Goal: Find specific page/section: Find specific page/section

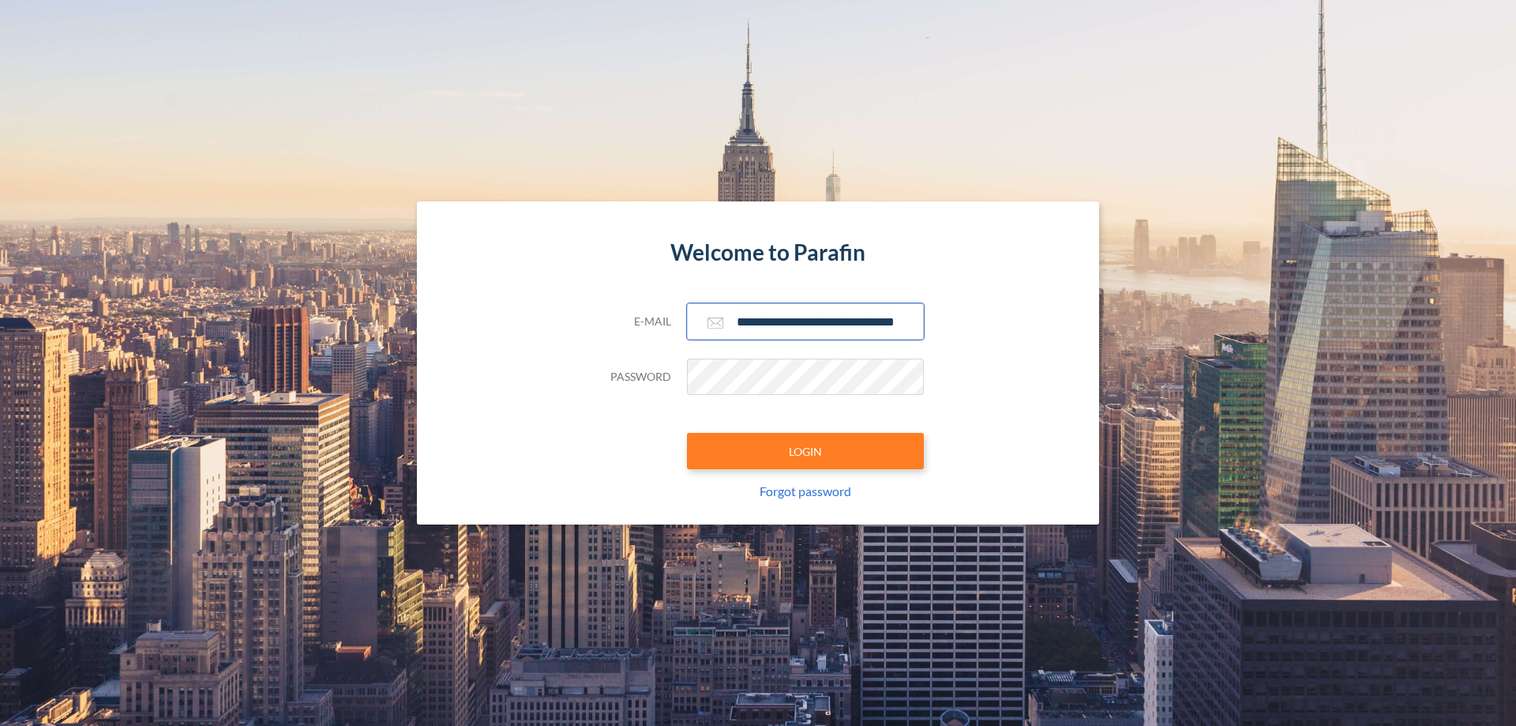
type input "**********"
click at [806, 451] on button "LOGIN" at bounding box center [805, 451] width 237 height 36
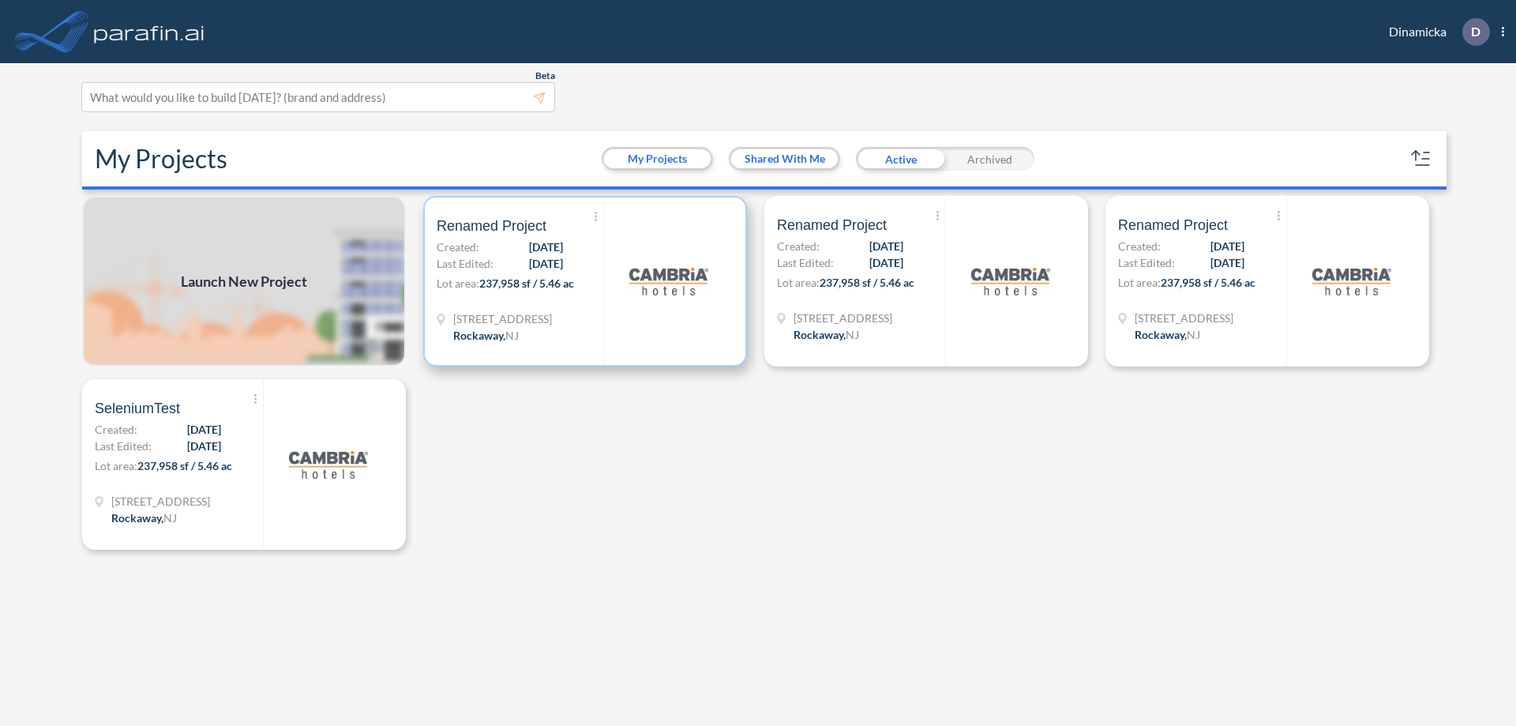
scroll to position [4, 0]
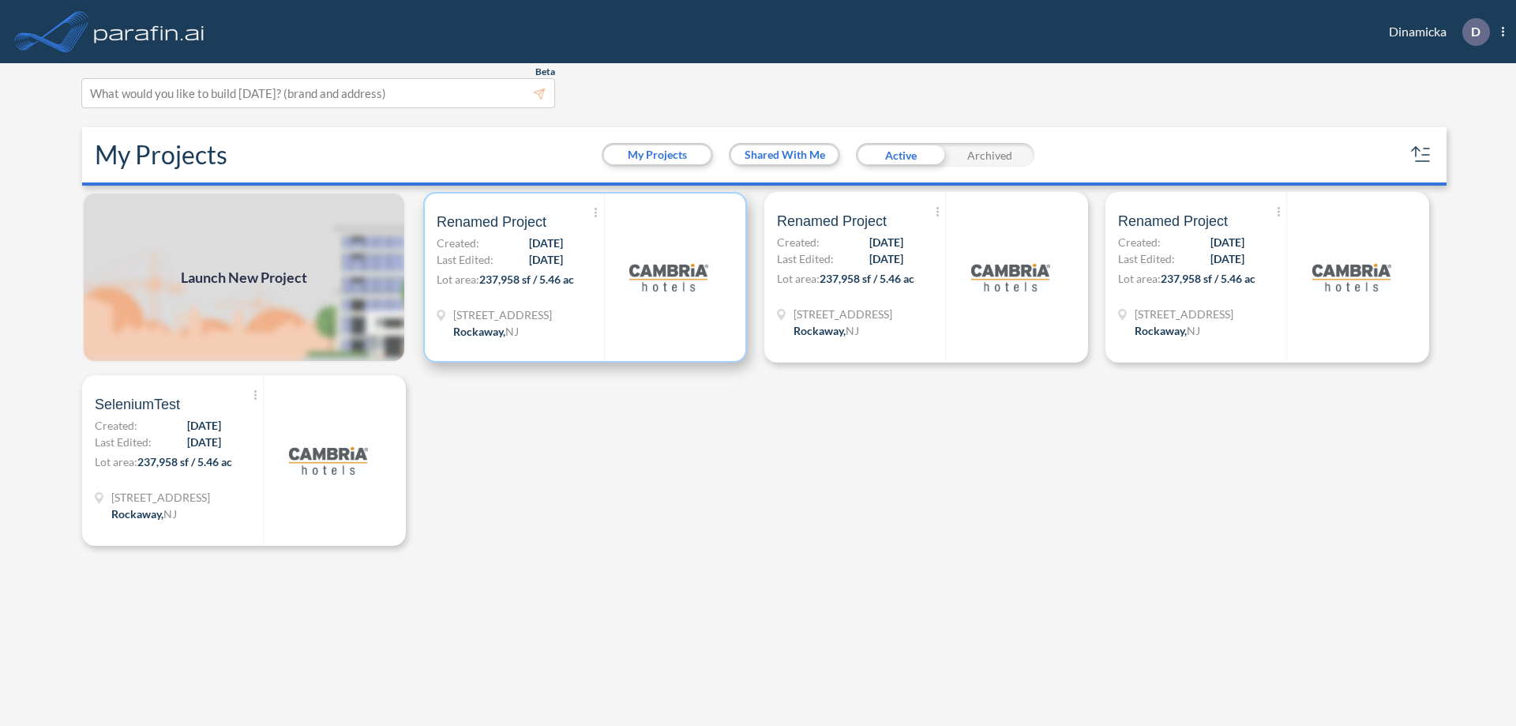
click at [585, 277] on p "Lot area: 237,958 sf / 5.46 ac" at bounding box center [520, 282] width 167 height 23
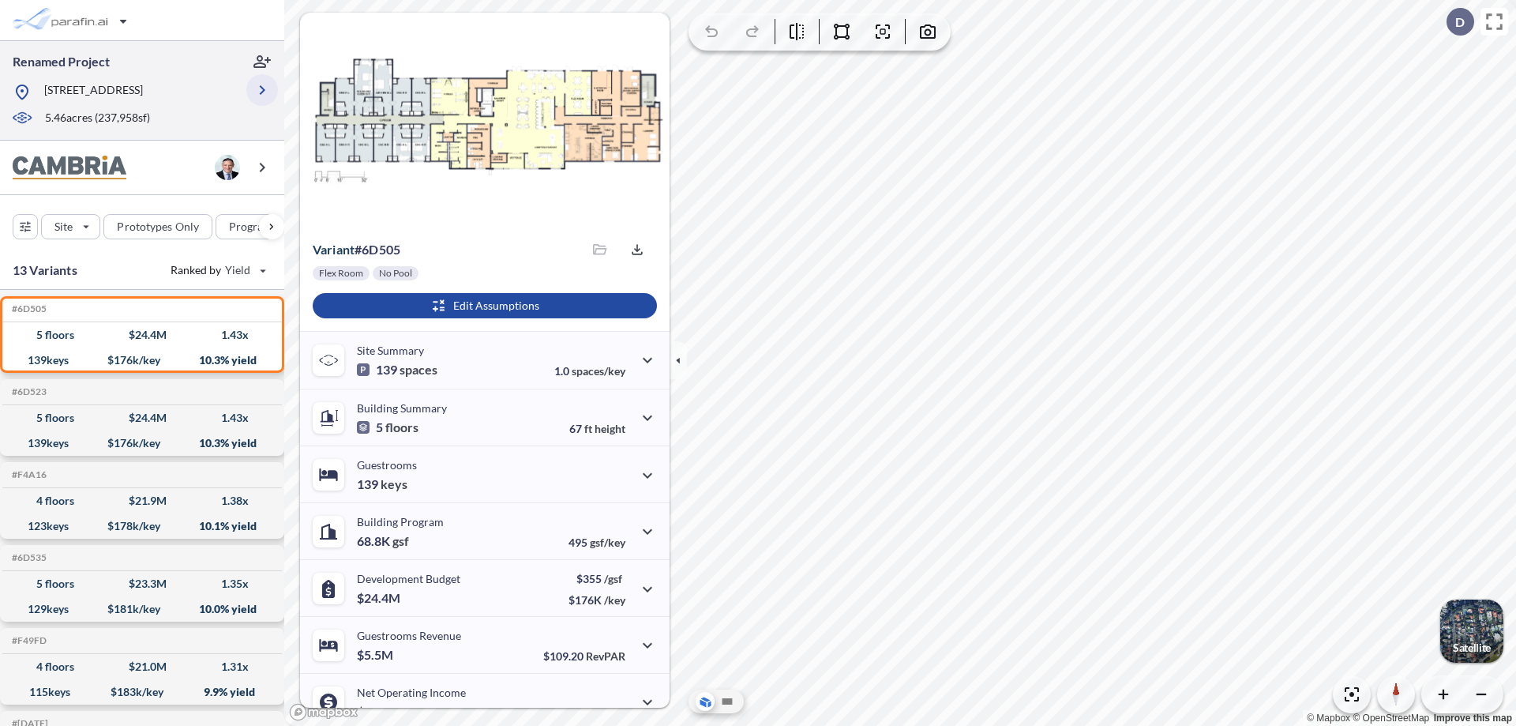
click at [262, 90] on icon "button" at bounding box center [262, 90] width 19 height 19
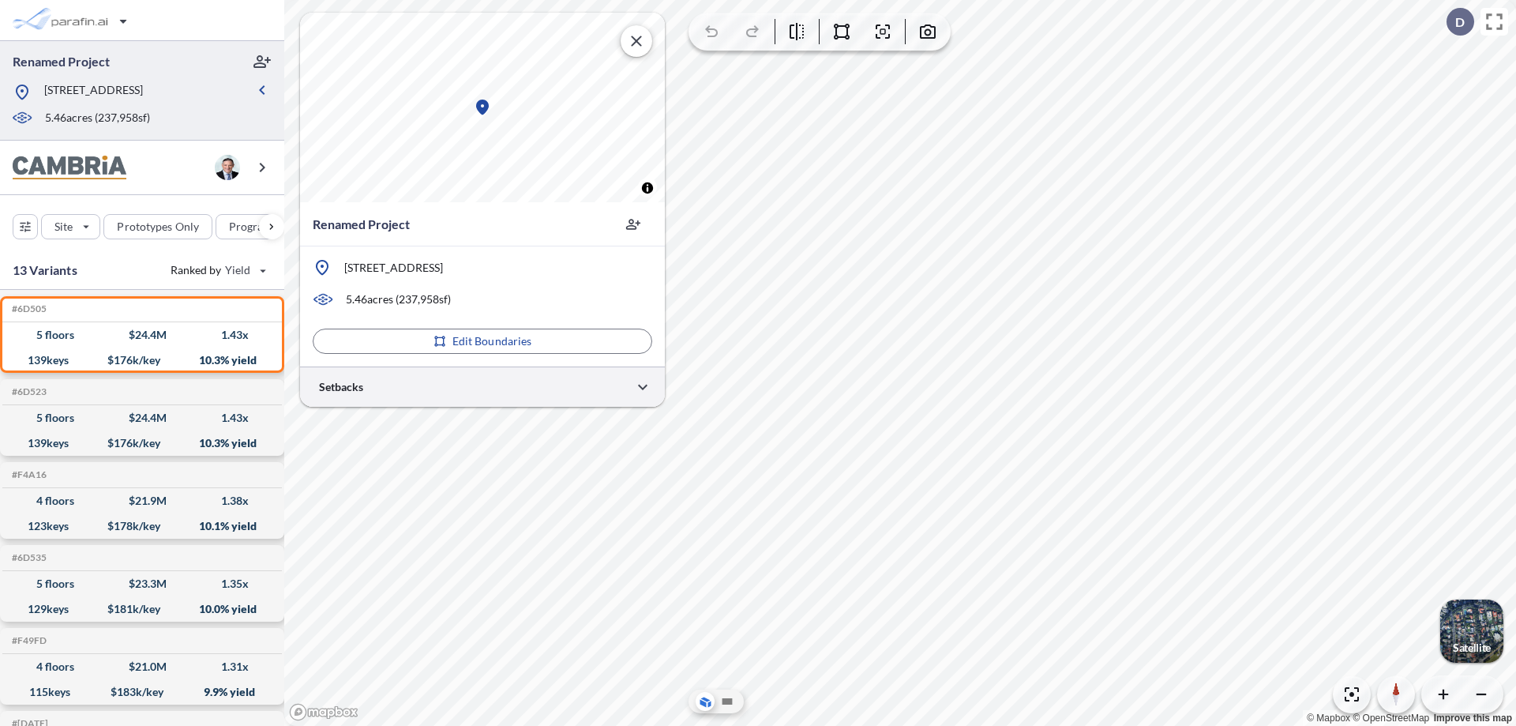
click at [483, 386] on div at bounding box center [482, 386] width 365 height 40
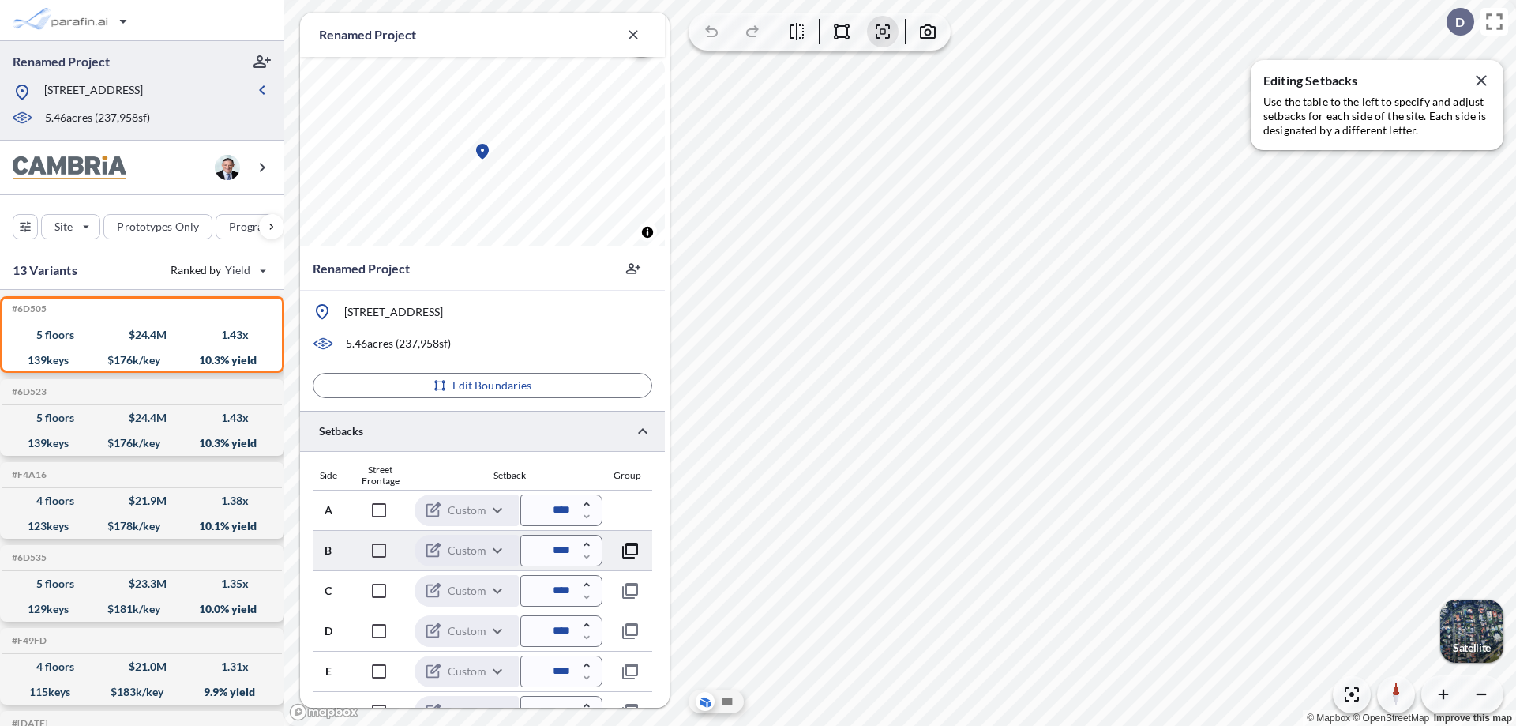
scroll to position [382, 0]
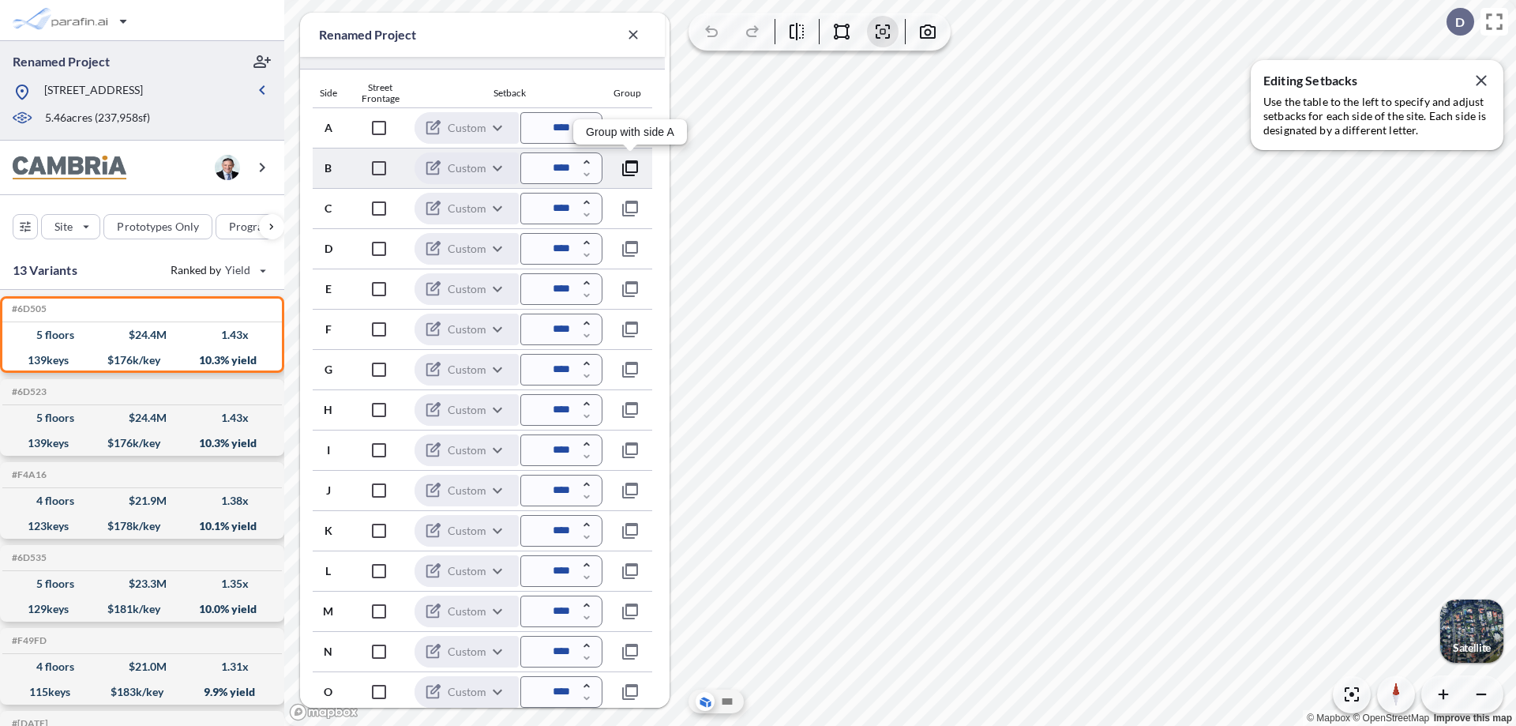
click at [630, 167] on icon "button" at bounding box center [630, 168] width 19 height 19
